Goal: Task Accomplishment & Management: Complete application form

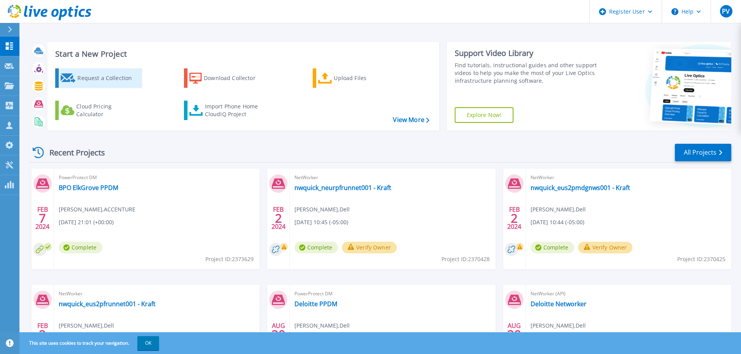
click at [105, 75] on div "Request a Collection" at bounding box center [108, 78] width 62 height 16
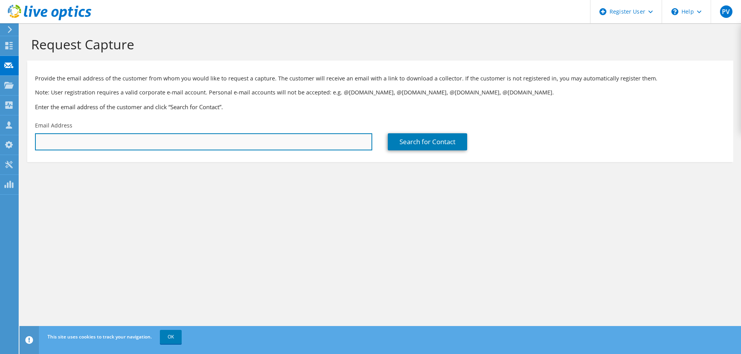
click at [118, 143] on input "text" at bounding box center [203, 141] width 337 height 17
paste input "brody.sullivan@spiritaero.com"
type input "brody.sullivan@spiritaero.com"
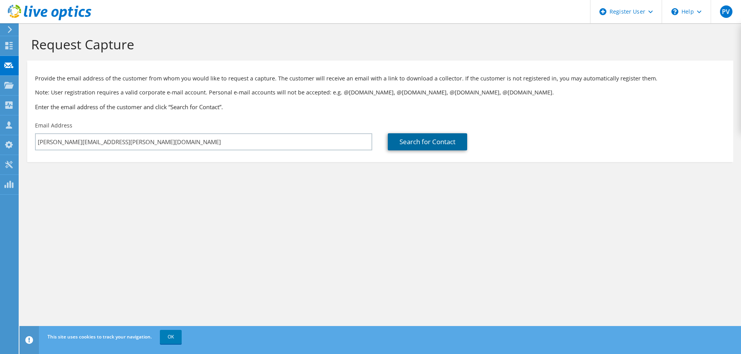
click at [416, 140] on link "Search for Contact" at bounding box center [427, 141] width 79 height 17
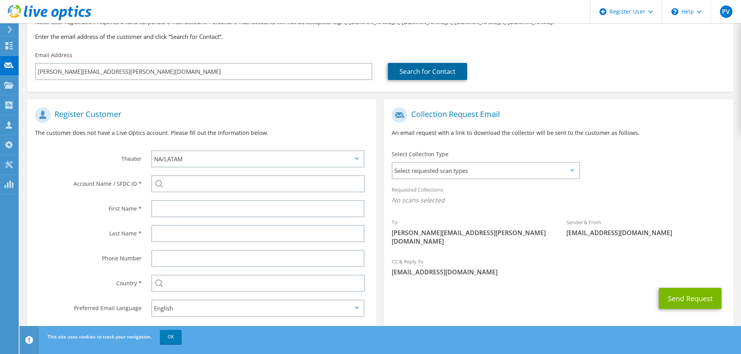
scroll to position [88, 0]
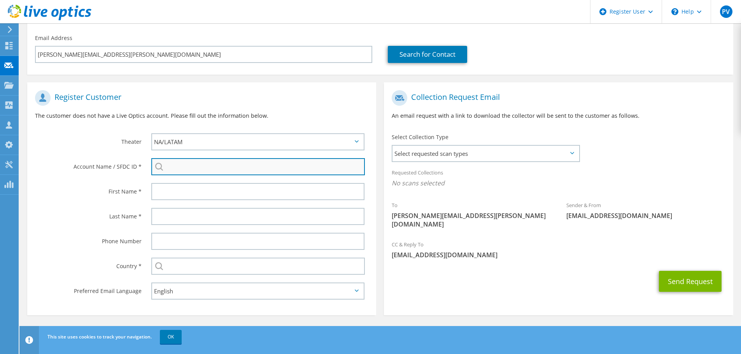
click at [272, 168] on input "search" at bounding box center [258, 166] width 214 height 17
click at [260, 176] on li "Deloitte : 1706519340" at bounding box center [245, 172] width 189 height 9
type input "Deloitte : 1706519340"
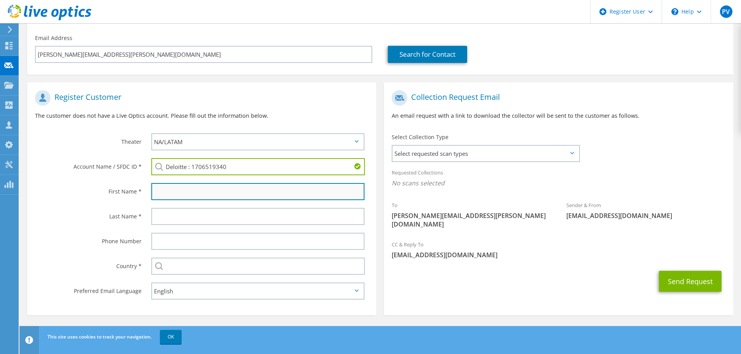
click at [242, 198] on input "text" at bounding box center [257, 191] width 213 height 17
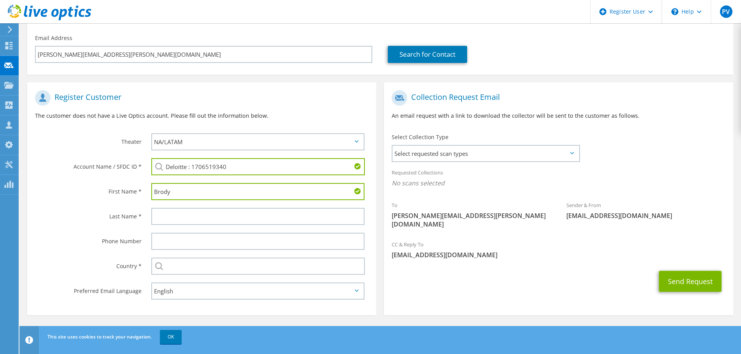
type input "Brody"
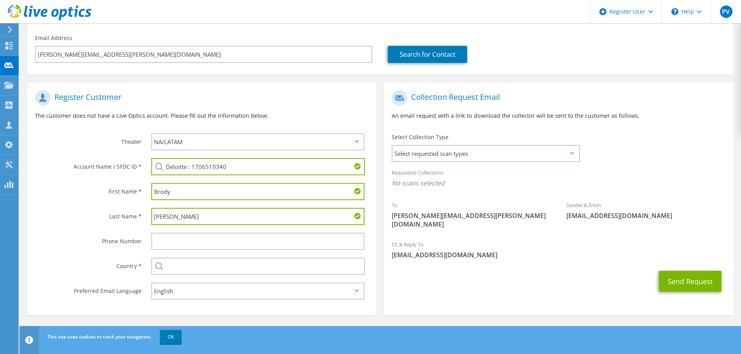
type input "Sullivan"
click at [195, 269] on input "text" at bounding box center [258, 266] width 214 height 17
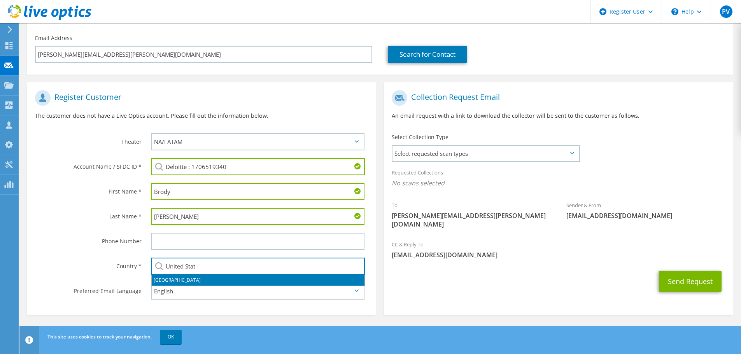
click at [165, 277] on li "[GEOGRAPHIC_DATA]" at bounding box center [258, 280] width 213 height 11
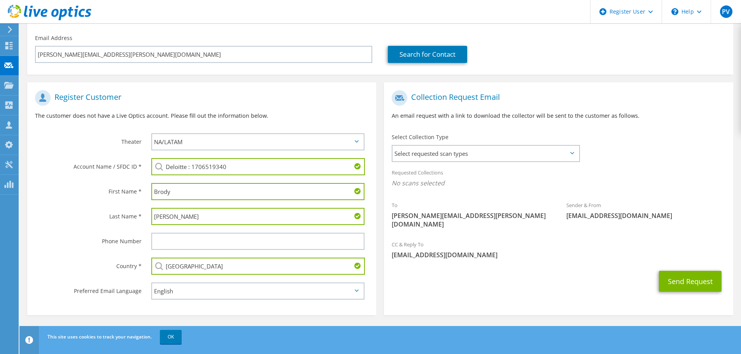
type input "[GEOGRAPHIC_DATA]"
click at [445, 296] on section "Collection Request Email An email request with a link to download the collector…" at bounding box center [558, 198] width 349 height 233
click at [501, 164] on div "Select Collection Type Select requested scan types Server Virtualization Optica…" at bounding box center [485, 147] width 203 height 35
click at [500, 163] on div "Select Collection Type Select requested scan types Server Virtualization Optica…" at bounding box center [485, 147] width 203 height 35
click at [492, 158] on span "Select requested scan types" at bounding box center [485, 154] width 186 height 16
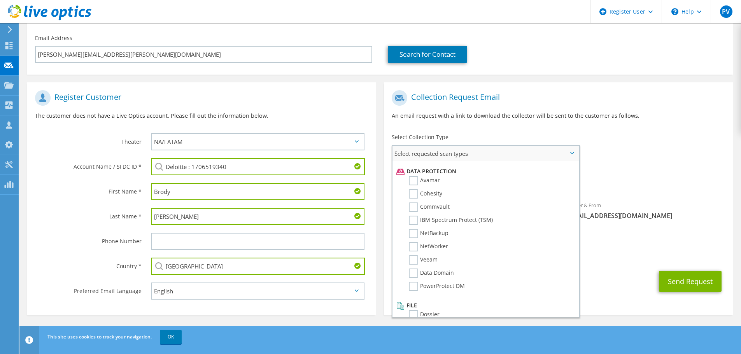
scroll to position [334, 0]
click at [412, 287] on label "PowerProtect DM" at bounding box center [437, 285] width 56 height 9
click at [0, 0] on input "PowerProtect DM" at bounding box center [0, 0] width 0 height 0
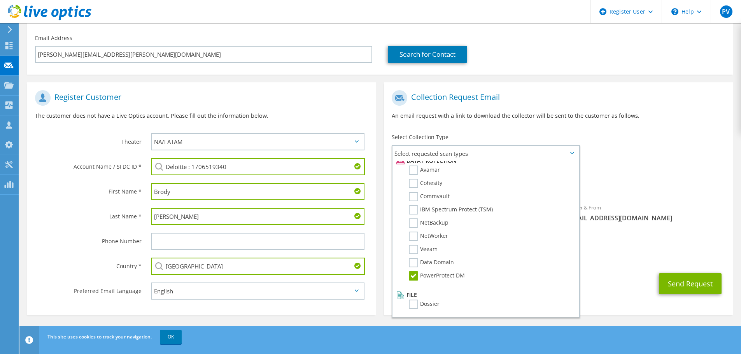
click at [606, 270] on div "Send Request" at bounding box center [558, 284] width 349 height 29
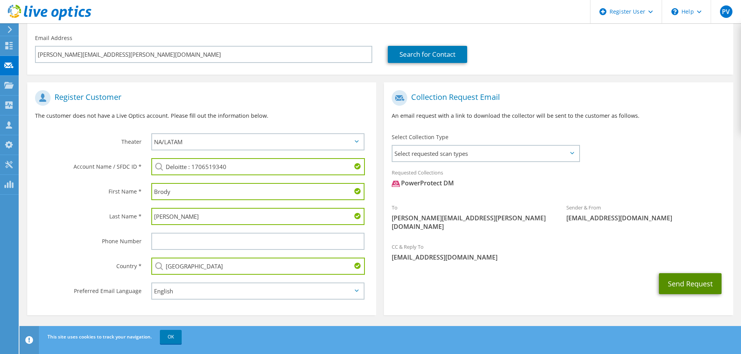
click at [679, 277] on button "Send Request" at bounding box center [690, 283] width 63 height 21
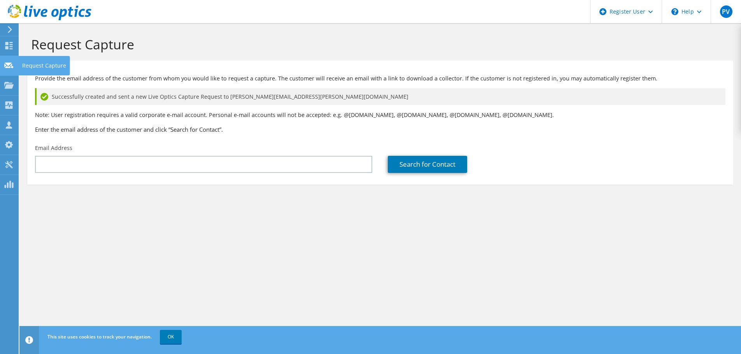
click at [13, 64] on icon at bounding box center [8, 65] width 9 height 7
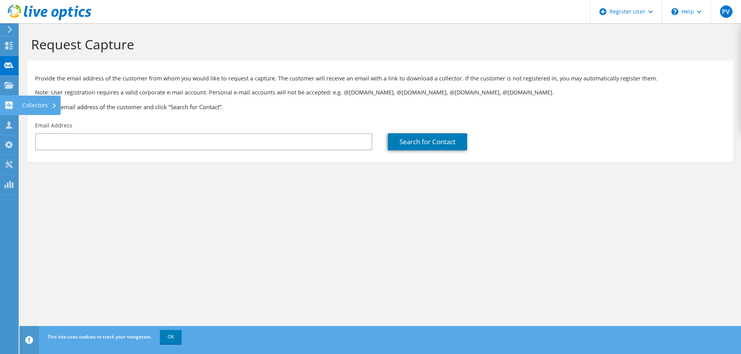
click at [10, 103] on use at bounding box center [8, 105] width 7 height 7
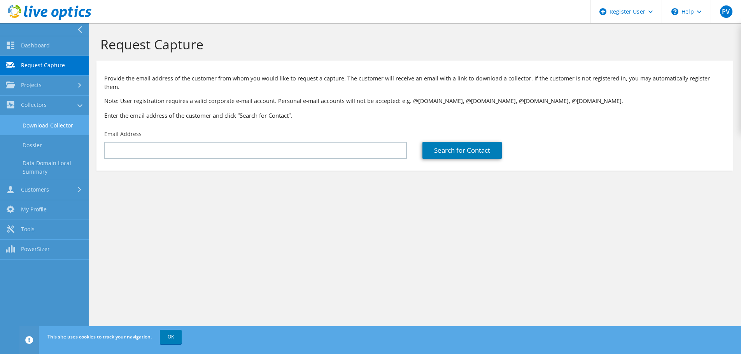
click at [41, 129] on link "Download Collector" at bounding box center [44, 126] width 89 height 20
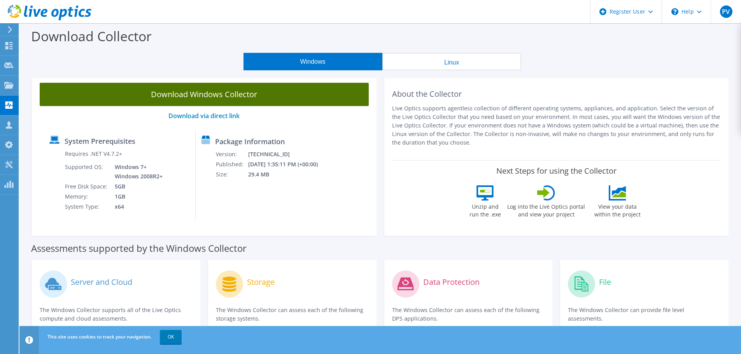
click at [189, 96] on link "Download Windows Collector" at bounding box center [204, 94] width 329 height 23
